Goal: Task Accomplishment & Management: Manage account settings

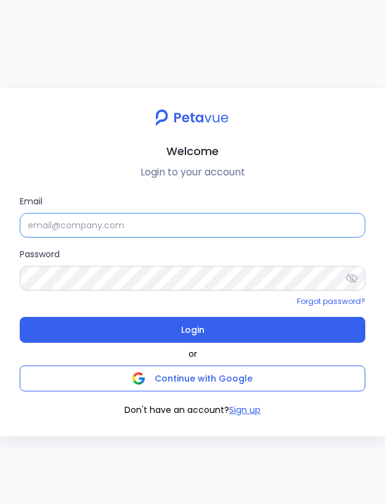
click at [189, 227] on input "Email" at bounding box center [193, 225] width 346 height 25
type input "[EMAIL_ADDRESS][DOMAIN_NAME]"
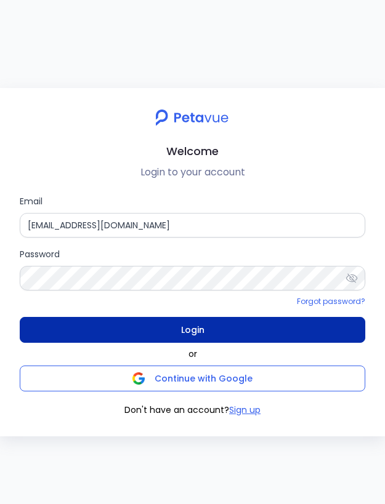
click at [218, 333] on button "Login" at bounding box center [193, 330] width 346 height 26
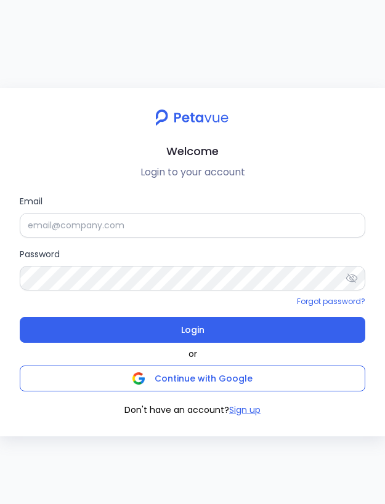
click at [325, 51] on div "Welcome Login to your account Email Password Forgot password? Login or Continue…" at bounding box center [192, 252] width 385 height 504
click at [267, 14] on div "Welcome Login to your account Email Password Forgot password? Login or Continue…" at bounding box center [192, 252] width 385 height 504
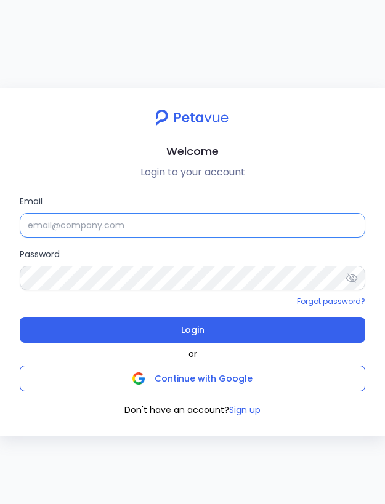
click at [256, 232] on input "Email" at bounding box center [193, 225] width 346 height 25
type input "support+testsigma@petavue.com"
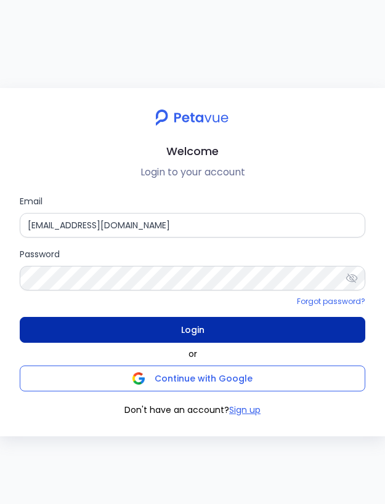
click at [249, 327] on button "Login" at bounding box center [193, 330] width 346 height 26
